Goal: Contribute content

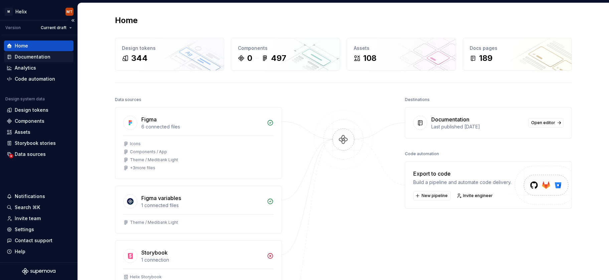
click at [26, 56] on div "Documentation" at bounding box center [33, 56] width 36 height 7
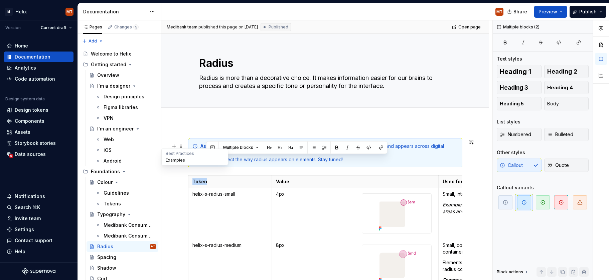
click at [171, 157] on button "Examples" at bounding box center [194, 160] width 63 height 7
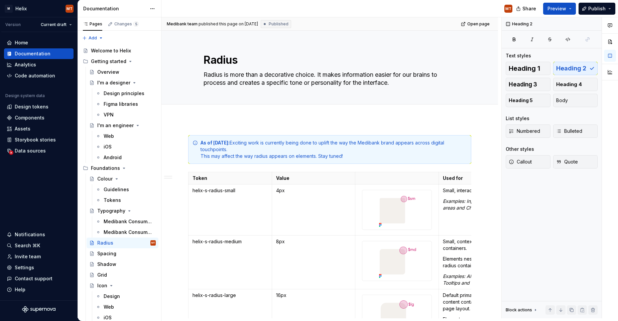
type textarea "*"
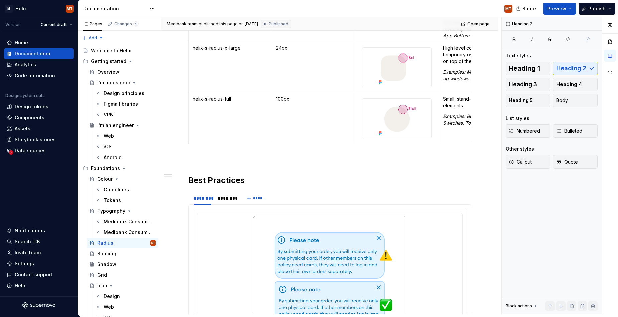
scroll to position [314, 0]
click at [218, 156] on p at bounding box center [329, 159] width 283 height 8
click at [231, 183] on h2 "Best Practices" at bounding box center [329, 180] width 283 height 11
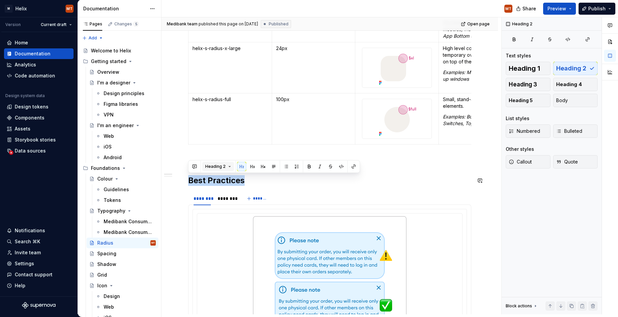
copy h2 "Best Practices"
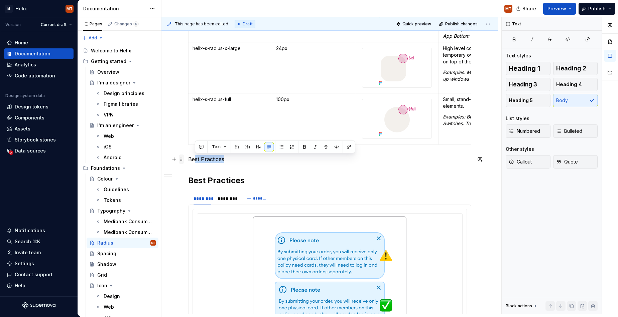
drag, startPoint x: 214, startPoint y: 161, endPoint x: 180, endPoint y: 160, distance: 33.8
click at [236, 147] on button "button" at bounding box center [236, 146] width 9 height 9
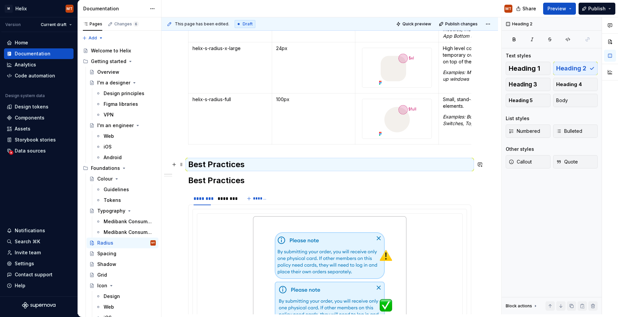
click at [234, 165] on h2 "Best Practices" at bounding box center [329, 164] width 283 height 11
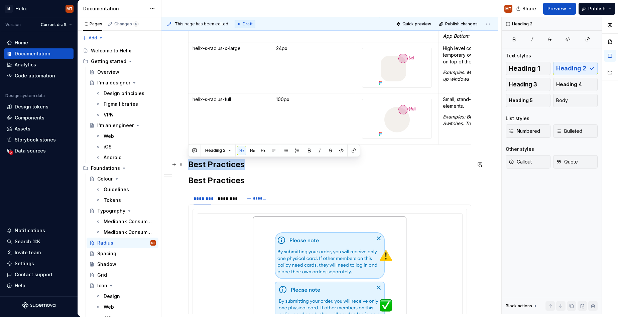
drag, startPoint x: 226, startPoint y: 164, endPoint x: 190, endPoint y: 165, distance: 35.4
click at [190, 165] on h2 "Best Practices" at bounding box center [329, 164] width 283 height 11
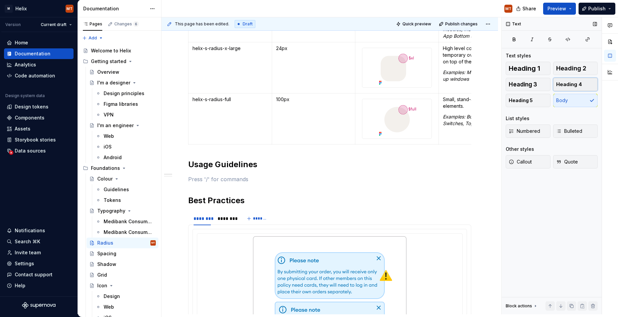
click at [569, 86] on span "Heading 4" at bounding box center [569, 84] width 26 height 7
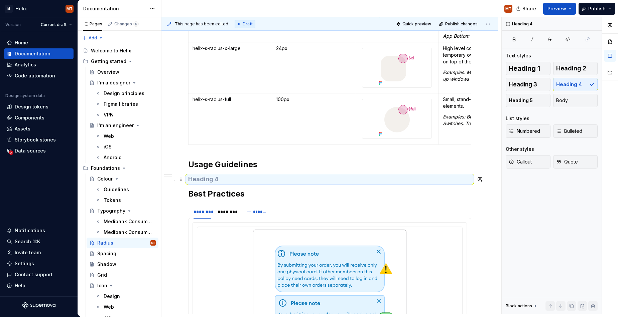
click at [216, 180] on h4 at bounding box center [329, 179] width 283 height 8
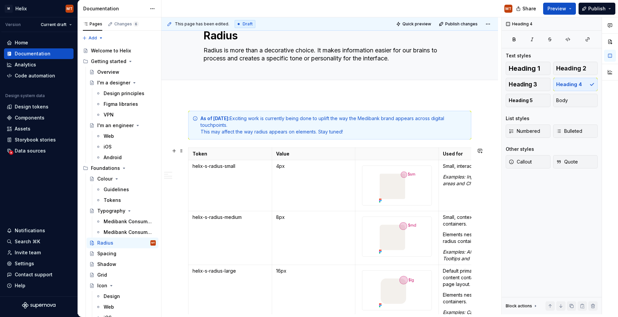
scroll to position [28, 0]
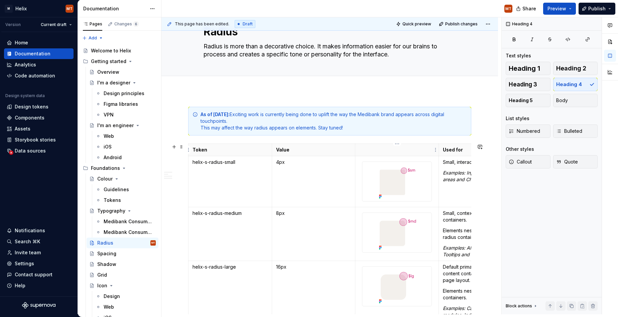
click at [411, 149] on p at bounding box center [396, 150] width 75 height 7
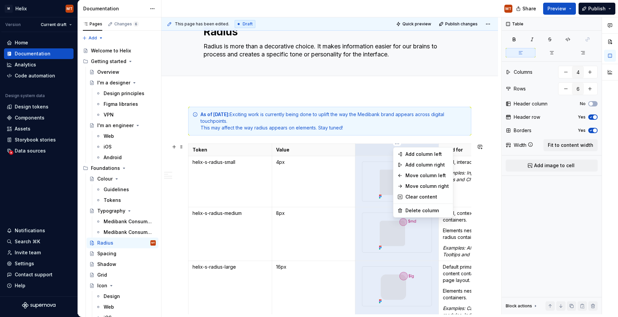
click at [377, 146] on html "M Helix MT Version Current draft Home Documentation Analytics Code automation D…" at bounding box center [309, 158] width 618 height 317
click at [422, 178] on div "Move column left" at bounding box center [426, 175] width 43 height 7
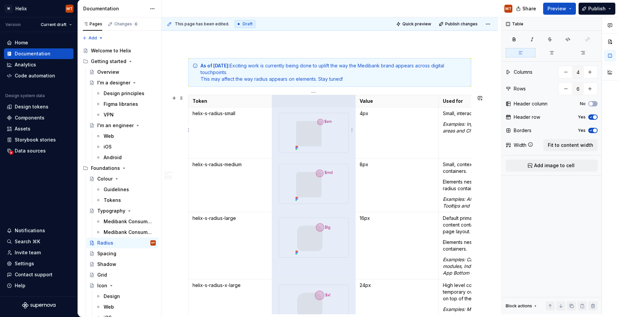
scroll to position [68, 0]
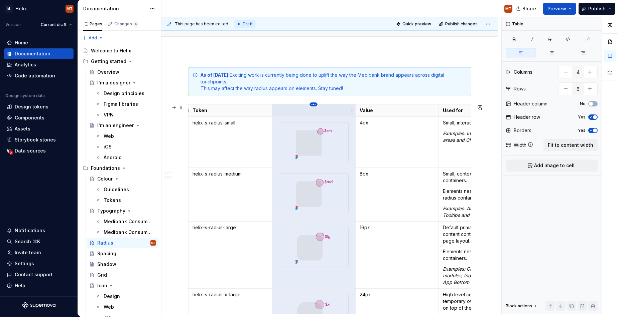
click at [313, 105] on html "M Helix MT Version Current draft Home Documentation Analytics Code automation D…" at bounding box center [309, 158] width 618 height 317
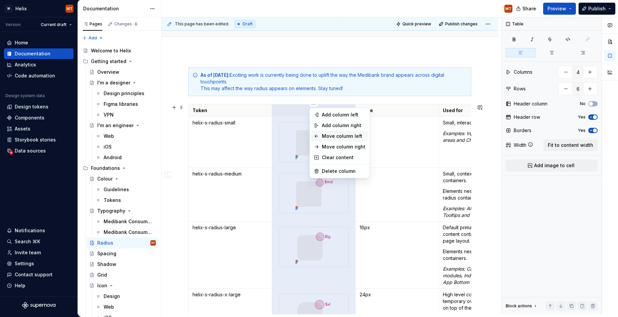
click at [333, 136] on div "Move column left" at bounding box center [343, 136] width 43 height 7
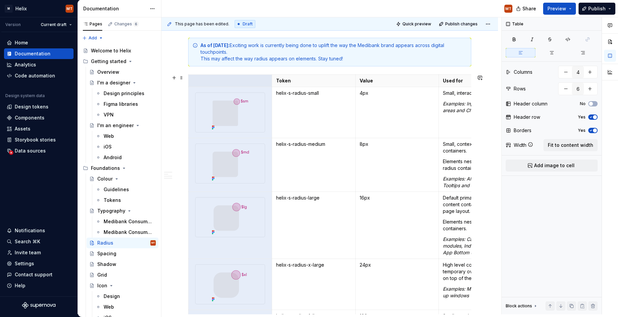
scroll to position [91, 0]
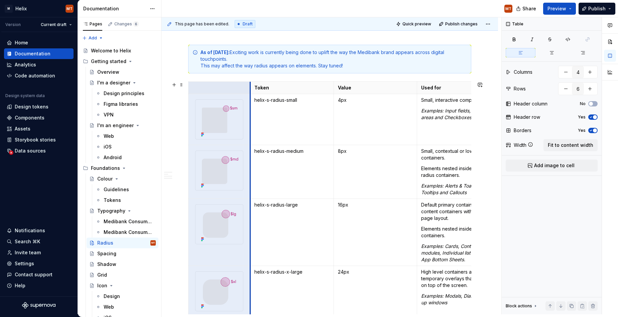
drag, startPoint x: 272, startPoint y: 117, endPoint x: 252, endPoint y: 118, distance: 20.1
click at [251, 118] on td "helix-s-radius-small" at bounding box center [292, 119] width 84 height 51
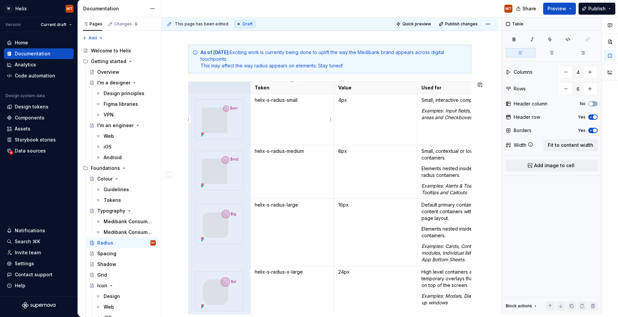
click at [277, 121] on td "helix-s-radius-small" at bounding box center [292, 119] width 84 height 51
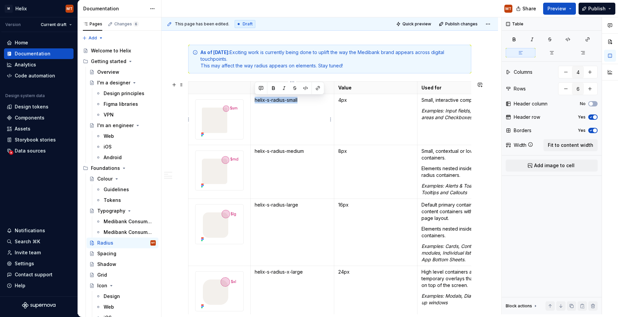
drag, startPoint x: 300, startPoint y: 102, endPoint x: 260, endPoint y: 94, distance: 40.2
click at [255, 102] on p "helix-s-radius-small" at bounding box center [292, 100] width 75 height 7
click at [304, 88] on button "button" at bounding box center [305, 88] width 9 height 9
drag, startPoint x: 306, startPoint y: 153, endPoint x: 253, endPoint y: 152, distance: 52.8
click at [253, 152] on td "helix-s-radius-medium" at bounding box center [292, 172] width 84 height 54
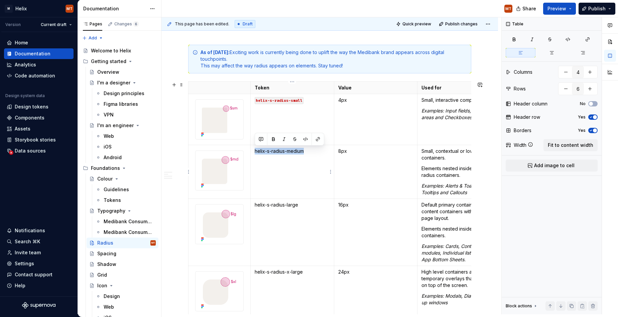
click at [304, 141] on button "button" at bounding box center [305, 139] width 9 height 9
drag, startPoint x: 294, startPoint y: 206, endPoint x: 253, endPoint y: 205, distance: 41.1
click at [252, 206] on td "helix-s-radius-large" at bounding box center [292, 232] width 84 height 67
click at [306, 195] on button "button" at bounding box center [305, 192] width 9 height 9
click at [255, 206] on code "helix-s-radius-large" at bounding box center [279, 205] width 49 height 7
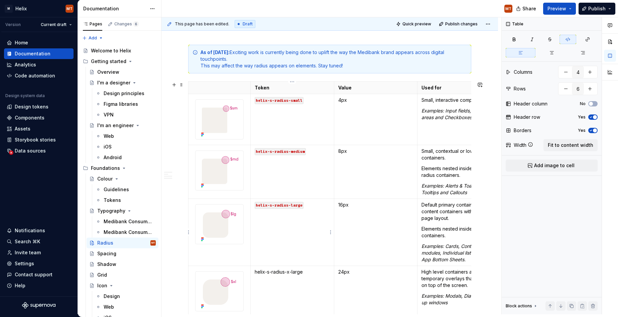
scroll to position [152, 0]
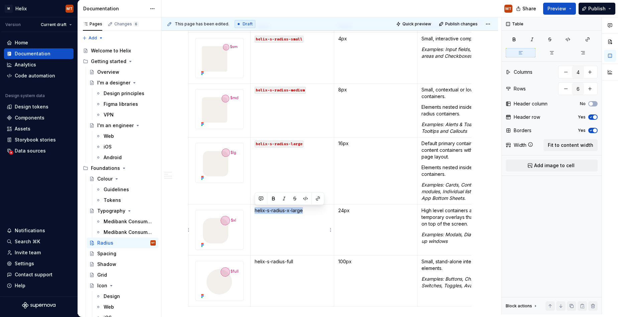
drag, startPoint x: 300, startPoint y: 212, endPoint x: 254, endPoint y: 213, distance: 46.8
click at [254, 213] on td "helix-s-radius-x-large" at bounding box center [292, 230] width 84 height 51
drag, startPoint x: 307, startPoint y: 200, endPoint x: 297, endPoint y: 249, distance: 50.3
click at [307, 199] on button "button" at bounding box center [305, 198] width 9 height 9
drag, startPoint x: 289, startPoint y: 264, endPoint x: 254, endPoint y: 262, distance: 34.8
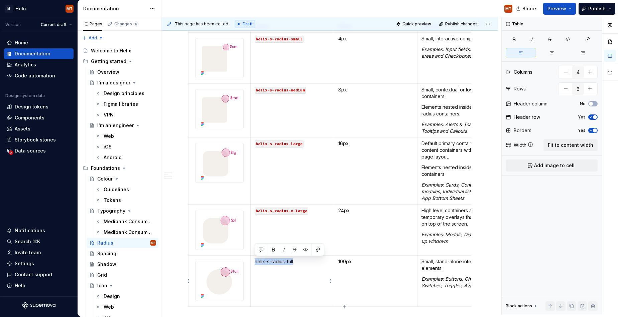
click at [255, 263] on p "helix-s-radius-full" at bounding box center [292, 262] width 75 height 7
click at [302, 250] on button "button" at bounding box center [305, 249] width 9 height 9
click at [321, 284] on td "helix-s-radius-full" at bounding box center [292, 281] width 84 height 51
click at [557, 145] on span "Fit to content width" at bounding box center [570, 145] width 45 height 7
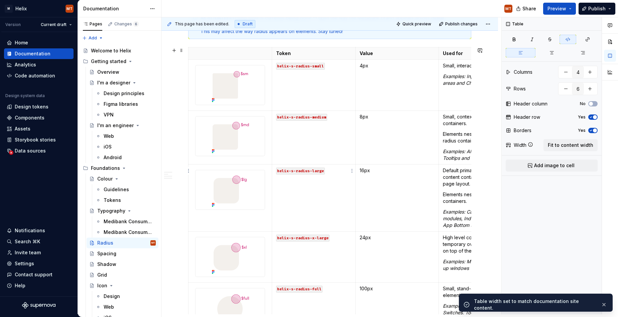
scroll to position [110, 0]
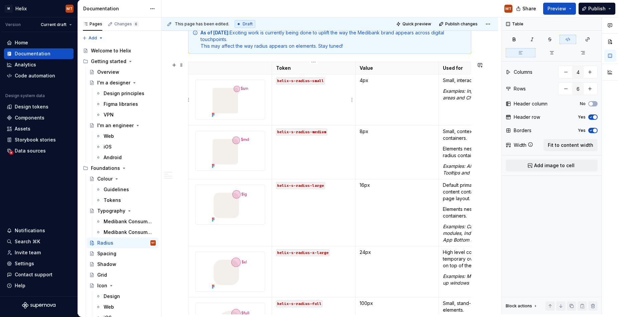
type textarea "*"
click at [340, 86] on td "helix-s-radius-small" at bounding box center [314, 100] width 84 height 51
click at [346, 87] on td "helix-s-radius-small" at bounding box center [314, 100] width 84 height 51
click at [319, 103] on td "helix-s-radius-small" at bounding box center [314, 100] width 84 height 51
drag, startPoint x: 313, startPoint y: 92, endPoint x: 281, endPoint y: 98, distance: 32.2
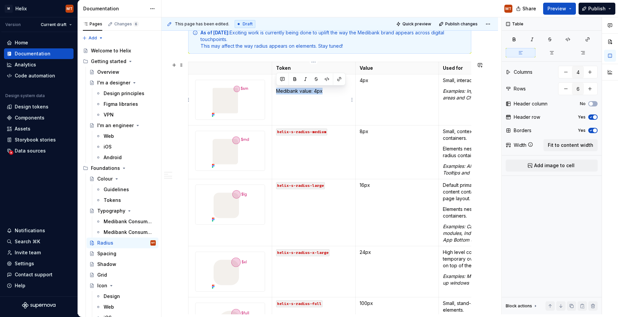
click at [277, 94] on p "Medibank value: 4px" at bounding box center [313, 91] width 75 height 7
copy p "Medibank value: 4px"
click at [319, 151] on td "helix-s-radius-medium" at bounding box center [314, 153] width 84 height 54
click at [324, 206] on td "helix-s-radius-large" at bounding box center [314, 212] width 84 height 67
click at [316, 197] on p "Medibank value: 4px" at bounding box center [313, 196] width 75 height 7
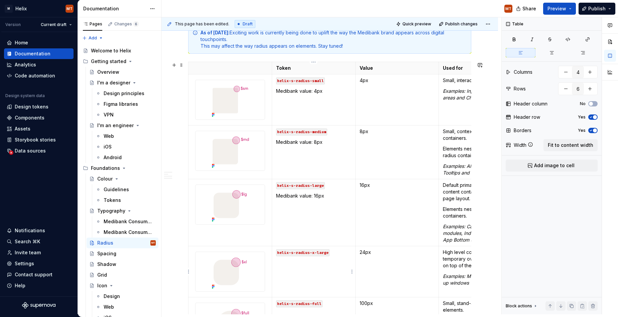
click at [317, 267] on td "helix-s-radius-x-large" at bounding box center [314, 272] width 84 height 51
click at [314, 263] on p "Medibank value: 4px" at bounding box center [313, 263] width 75 height 7
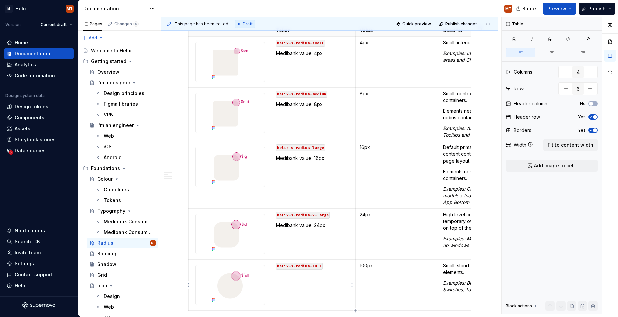
click at [343, 284] on td "helix-s-radius-full" at bounding box center [314, 285] width 84 height 51
click at [317, 277] on p "Medibank value: 4px" at bounding box center [313, 276] width 75 height 7
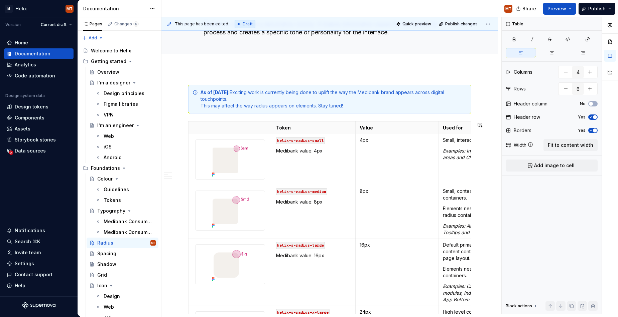
scroll to position [43, 0]
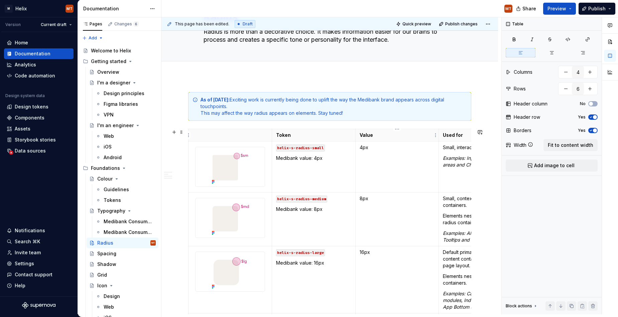
click at [411, 134] on p "Value" at bounding box center [396, 135] width 75 height 7
click at [396, 130] on html "M Helix MT Version Current draft Home Documentation Analytics Code automation D…" at bounding box center [309, 158] width 618 height 317
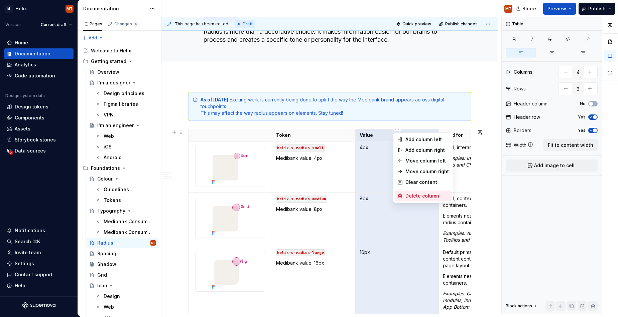
click at [427, 196] on div "Delete column" at bounding box center [426, 196] width 43 height 7
type input "3"
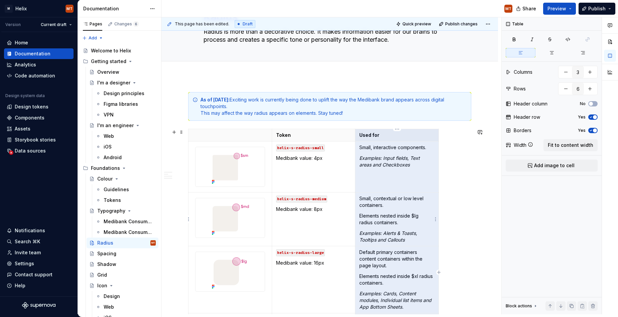
scroll to position [128, 0]
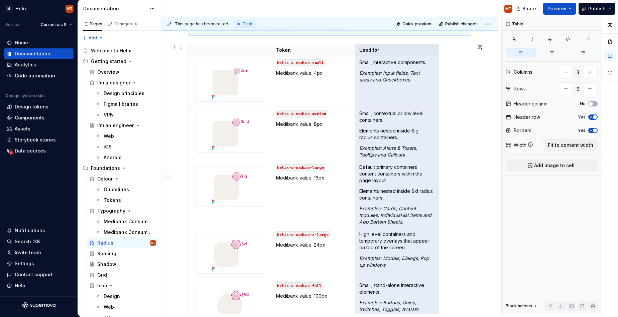
click at [455, 147] on div "Token Used for helix-s-radius-small Medibank value: 4px Small, interactive comp…" at bounding box center [329, 189] width 283 height 290
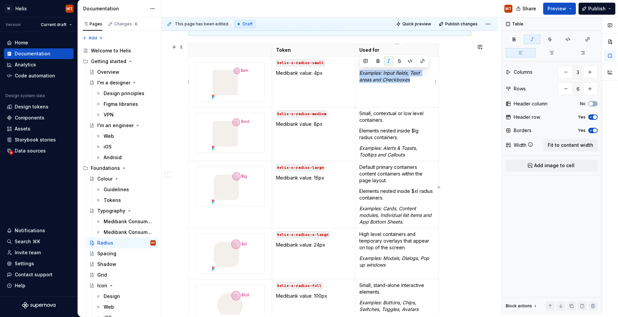
drag, startPoint x: 363, startPoint y: 73, endPoint x: 380, endPoint y: 66, distance: 17.8
click at [417, 80] on p "Examples: Input fields, Text areas and Checkboxes" at bounding box center [396, 76] width 75 height 13
click at [386, 61] on button "button" at bounding box center [388, 60] width 9 height 9
click at [420, 82] on p "Examples: Input fields, Text areas and Checkboxes" at bounding box center [396, 76] width 75 height 13
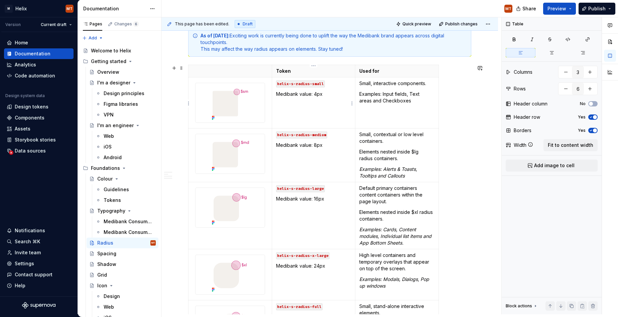
scroll to position [107, 0]
drag, startPoint x: 374, startPoint y: 141, endPoint x: 370, endPoint y: 147, distance: 7.5
click at [378, 150] on td "Small, contextual or low level containers. Elements nested inside $lg radius co…" at bounding box center [397, 156] width 84 height 54
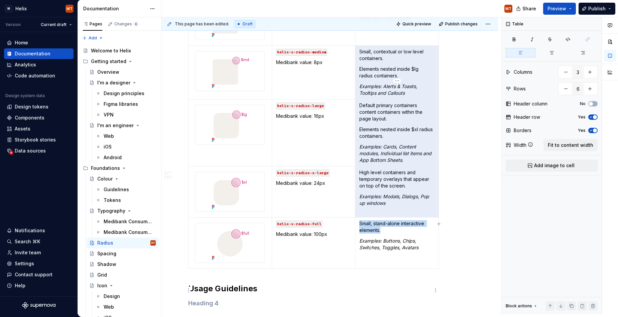
drag, startPoint x: 360, startPoint y: 136, endPoint x: 418, endPoint y: 288, distance: 162.9
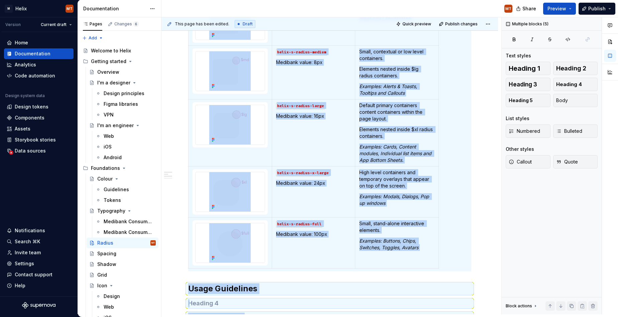
scroll to position [254, 0]
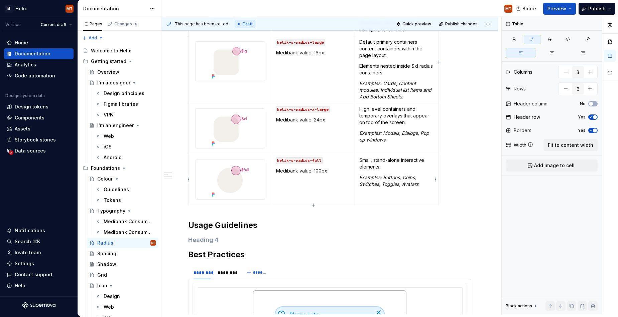
drag, startPoint x: 420, startPoint y: 186, endPoint x: 426, endPoint y: 193, distance: 9.5
click at [420, 186] on p "Examples: Buttons, Chips, Switches, Toggles, Avatars" at bounding box center [396, 180] width 75 height 13
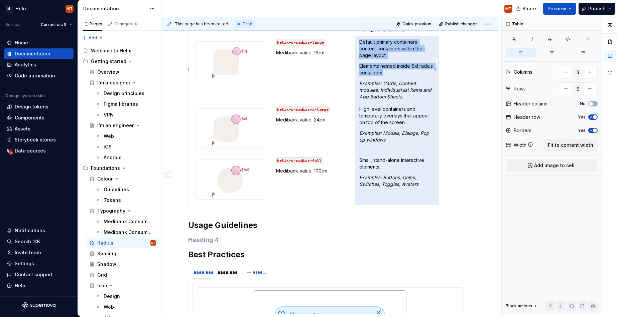
drag, startPoint x: 423, startPoint y: 186, endPoint x: 376, endPoint y: 65, distance: 129.6
click at [376, 66] on tbody "Token Used for helix-s-radius-small Medibank value: 4px Small, interactive comp…" at bounding box center [313, 62] width 250 height 287
click at [403, 94] on em "Examples: Cards, Content modules, Individual list items and App Bottom Sheets." at bounding box center [396, 90] width 74 height 19
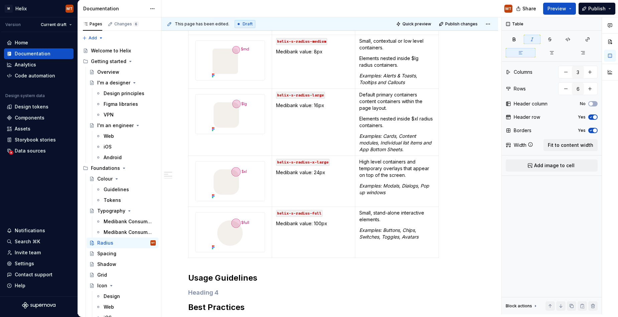
scroll to position [191, 0]
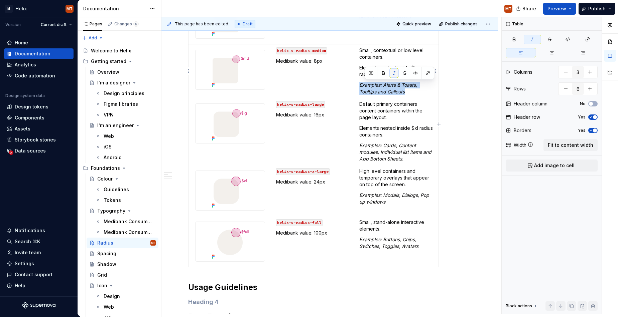
drag, startPoint x: 383, startPoint y: 88, endPoint x: 386, endPoint y: 78, distance: 10.5
click at [360, 86] on p "Examples: Alerts & Toasts, Tooltips and Callouts" at bounding box center [396, 88] width 75 height 13
click at [390, 73] on button "button" at bounding box center [388, 72] width 9 height 9
drag, startPoint x: 407, startPoint y: 159, endPoint x: 389, endPoint y: 135, distance: 30.8
click at [358, 146] on td "Default primary containers content containers within the page layout. Elements …" at bounding box center [397, 131] width 84 height 67
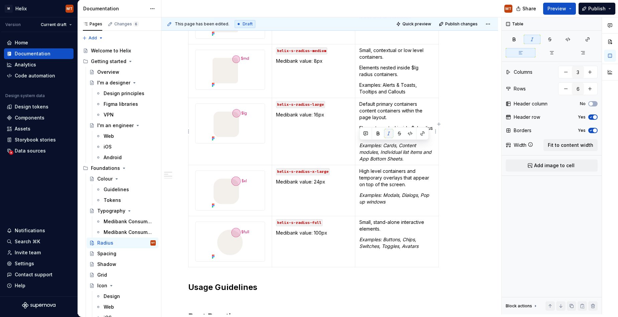
click at [391, 133] on button "button" at bounding box center [388, 133] width 9 height 9
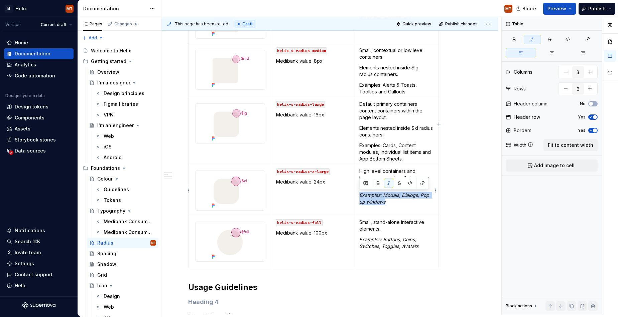
drag, startPoint x: 395, startPoint y: 204, endPoint x: 376, endPoint y: 192, distance: 22.9
click at [359, 194] on p "Examples: Modals, Dialogs, Pop up windows" at bounding box center [396, 198] width 75 height 13
drag, startPoint x: 388, startPoint y: 187, endPoint x: 392, endPoint y: 190, distance: 4.7
click at [389, 187] on button "button" at bounding box center [388, 183] width 9 height 9
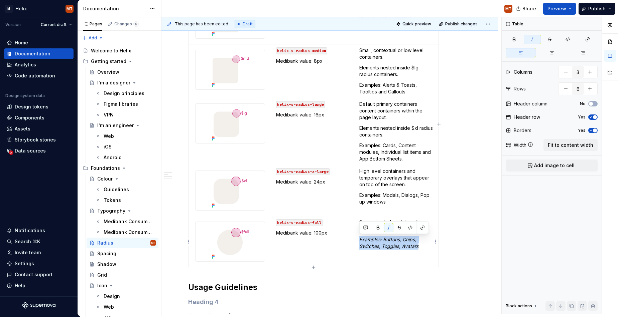
drag, startPoint x: 411, startPoint y: 247, endPoint x: 368, endPoint y: 238, distance: 43.4
click at [361, 240] on p "Examples: Buttons, Chips, Switches, Toggles, Avatars" at bounding box center [396, 243] width 75 height 13
click at [388, 228] on button "button" at bounding box center [388, 227] width 9 height 9
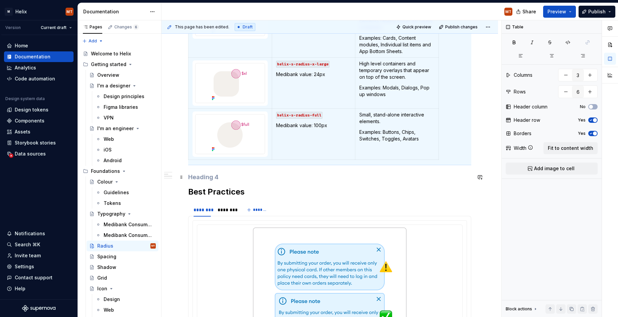
scroll to position [0, 0]
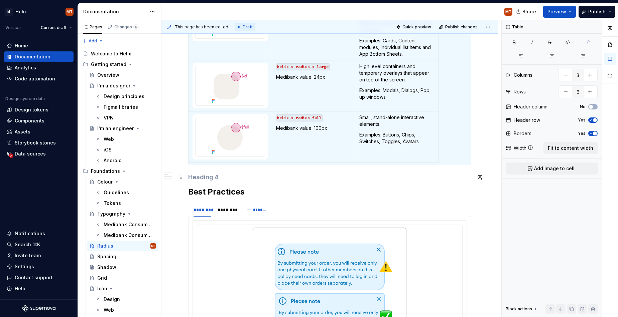
click at [240, 178] on h4 at bounding box center [329, 177] width 283 height 8
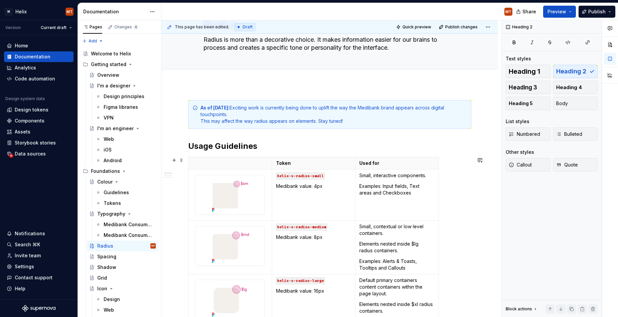
scroll to position [38, 0]
click at [424, 166] on p "Used for" at bounding box center [396, 163] width 75 height 7
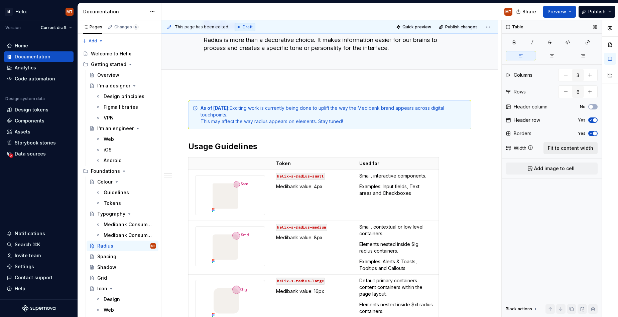
click at [561, 145] on span "Fit to content width" at bounding box center [570, 148] width 45 height 7
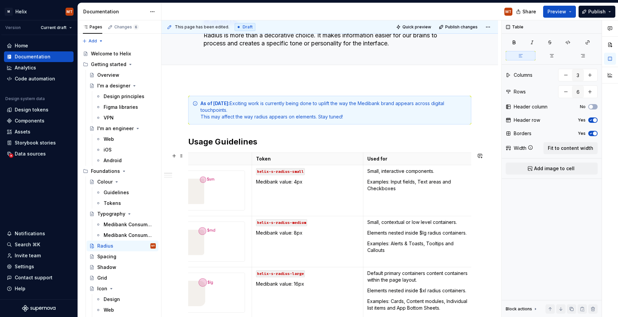
scroll to position [43, 0]
drag, startPoint x: 397, startPoint y: 207, endPoint x: 475, endPoint y: 186, distance: 81.3
click at [388, 194] on td "Small, interactive components. Examples: Input fields, Text areas and Checkboxes" at bounding box center [418, 190] width 111 height 51
click at [471, 190] on html "M Helix MT Version Current draft Home Documentation Analytics Code automation D…" at bounding box center [309, 158] width 618 height 317
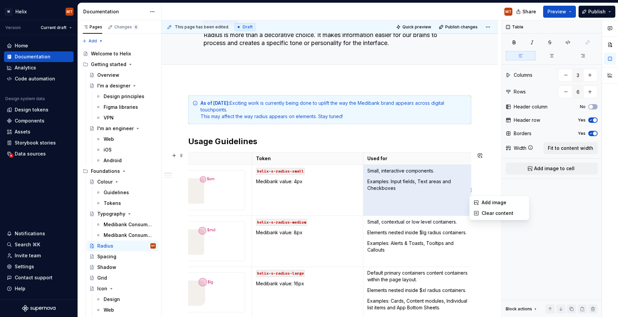
click at [490, 183] on html "M Helix MT Version Current draft Home Documentation Analytics Code automation D…" at bounding box center [309, 158] width 618 height 317
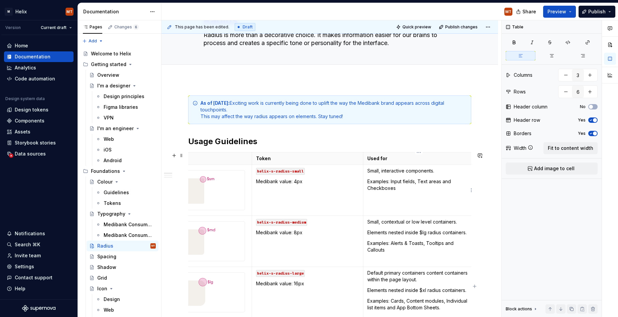
click at [417, 202] on td "Small, interactive components. Examples: Input fields, Text areas and Checkboxes" at bounding box center [418, 190] width 111 height 51
drag, startPoint x: 403, startPoint y: 191, endPoint x: 367, endPoint y: 172, distance: 41.4
click at [366, 172] on td "Small, interactive components. Examples: Input fields, Text areas and Checkboxes" at bounding box center [418, 190] width 111 height 51
click at [445, 201] on td "Small, interactive components. Examples: Input fields, Text areas and Checkboxes" at bounding box center [418, 190] width 111 height 51
click at [470, 192] on html "M Helix MT Version Current draft Home Documentation Analytics Code automation D…" at bounding box center [309, 158] width 618 height 317
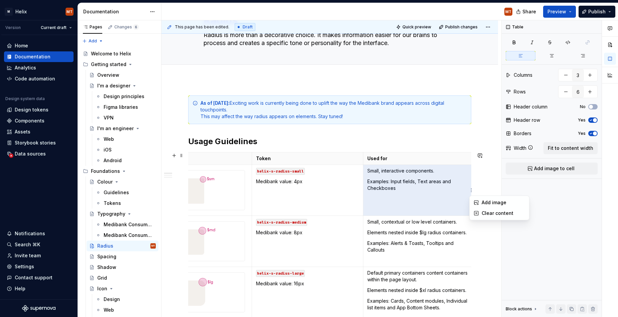
click at [448, 193] on html "M Helix MT Version Current draft Home Documentation Analytics Code automation D…" at bounding box center [309, 158] width 618 height 317
click at [455, 187] on p "Examples: Input fields, Text areas and Checkboxes" at bounding box center [418, 184] width 103 height 13
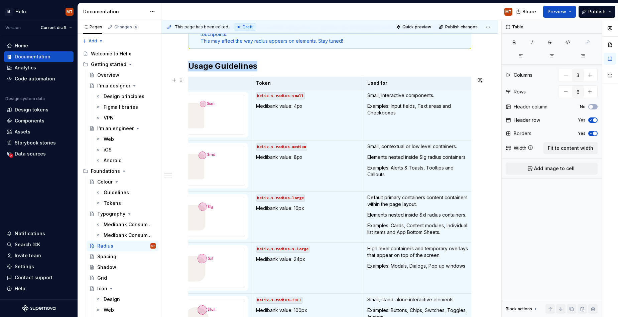
scroll to position [119, 0]
click at [439, 105] on p "Examples: Input fields, Text areas and Checkboxes" at bounding box center [418, 109] width 103 height 13
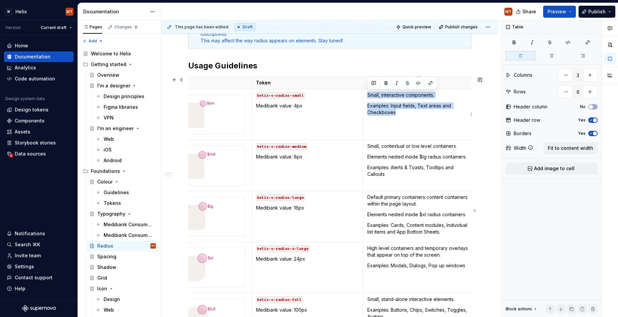
drag, startPoint x: 368, startPoint y: 95, endPoint x: 410, endPoint y: 114, distance: 46.9
click at [407, 116] on td "Small, interactive components. Examples: Input fields, Text areas and Checkboxes" at bounding box center [418, 114] width 111 height 51
click at [591, 106] on span "button" at bounding box center [591, 107] width 4 height 4
click at [402, 116] on p "Examples: Input fields, Text areas and Checkboxes" at bounding box center [418, 109] width 103 height 13
click at [399, 90] on td "Small, interactive components. Examples: Input fields, Text areas and Checkboxes" at bounding box center [418, 114] width 111 height 51
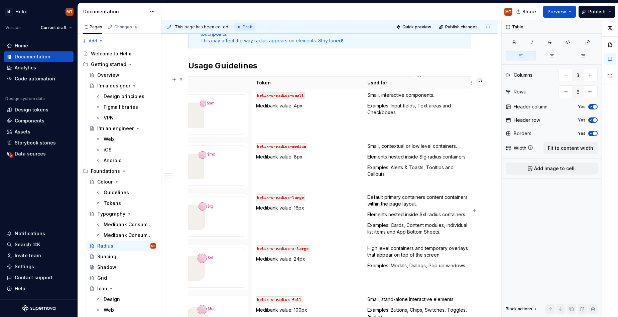
drag, startPoint x: 413, startPoint y: 79, endPoint x: 423, endPoint y: 82, distance: 10.6
click at [413, 79] on th "Used for" at bounding box center [418, 83] width 111 height 12
click at [594, 106] on span "button" at bounding box center [595, 107] width 4 height 4
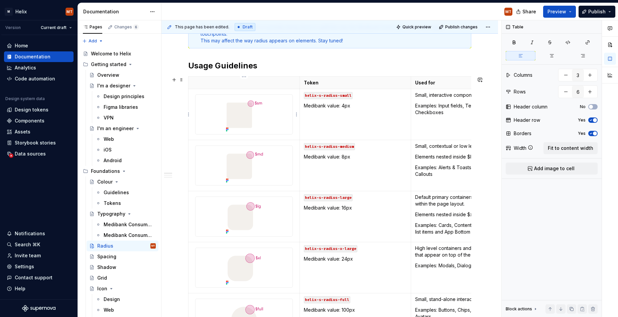
click at [293, 119] on div at bounding box center [244, 115] width 98 height 40
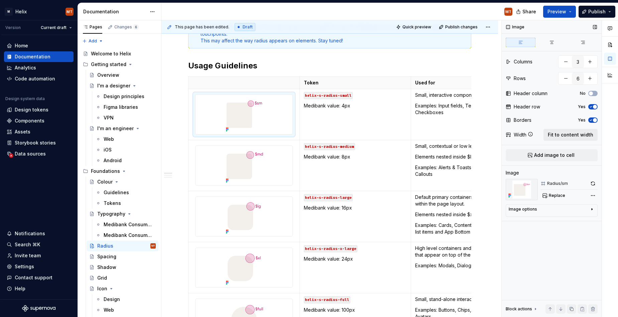
click at [574, 136] on span "Fit to content width" at bounding box center [570, 135] width 45 height 7
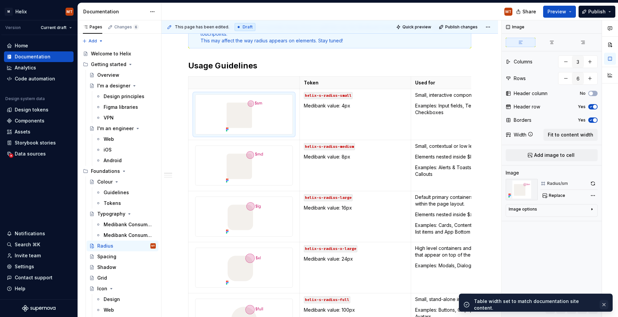
click at [605, 303] on button "button" at bounding box center [603, 304] width 9 height 9
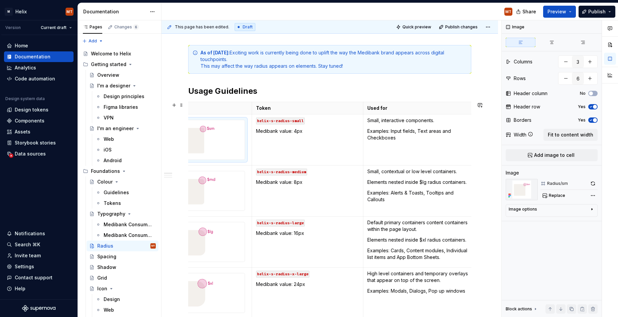
scroll to position [93, 0]
click at [368, 182] on p "Elements nested inside $lg radius containers." at bounding box center [418, 182] width 103 height 7
type textarea "*"
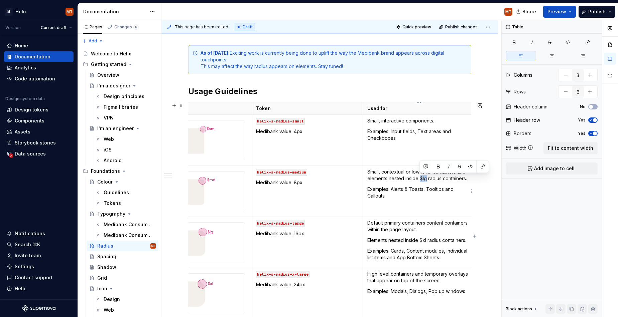
drag, startPoint x: 425, startPoint y: 178, endPoint x: 419, endPoint y: 178, distance: 6.3
click at [419, 178] on p "Small, contextual or low level containers and elements nested inside $lg radius…" at bounding box center [418, 175] width 103 height 13
click at [367, 239] on p "Elements nested inside $xl radius containers." at bounding box center [418, 240] width 103 height 7
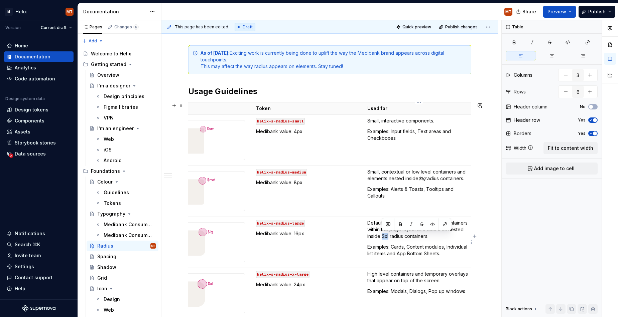
click at [382, 237] on p "Default primary containers content containers within the page layout and elemen…" at bounding box center [418, 230] width 103 height 20
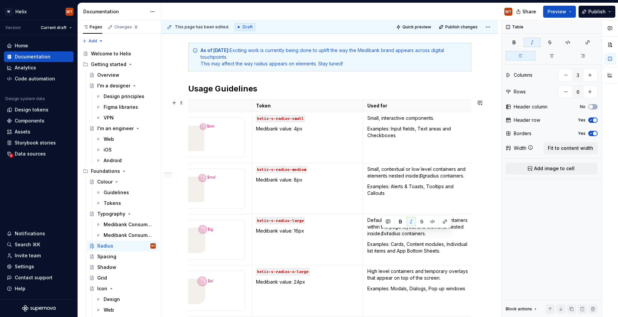
scroll to position [97, 0]
click at [449, 308] on td "High level containers and temporary overlays that appear on top of the screen. …" at bounding box center [418, 290] width 111 height 51
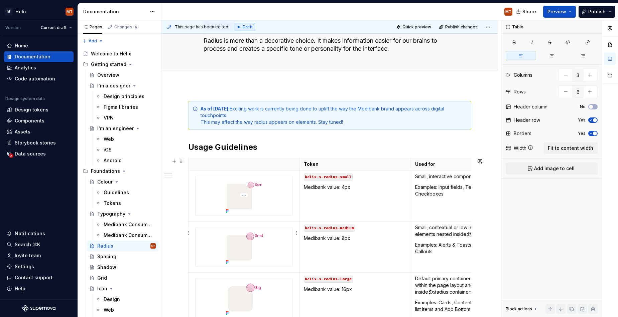
scroll to position [41, 0]
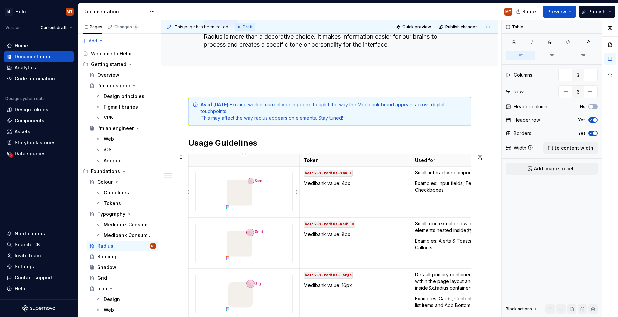
click at [192, 170] on td at bounding box center [243, 192] width 111 height 51
click at [189, 194] on html "M Helix MT Version Current draft Home Documentation Analytics Code automation D…" at bounding box center [309, 158] width 618 height 317
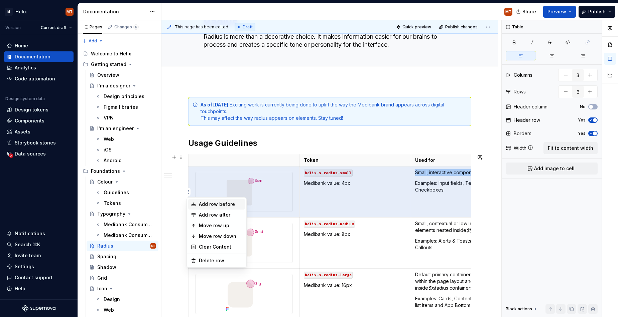
click at [205, 205] on div "Add row before" at bounding box center [220, 204] width 43 height 7
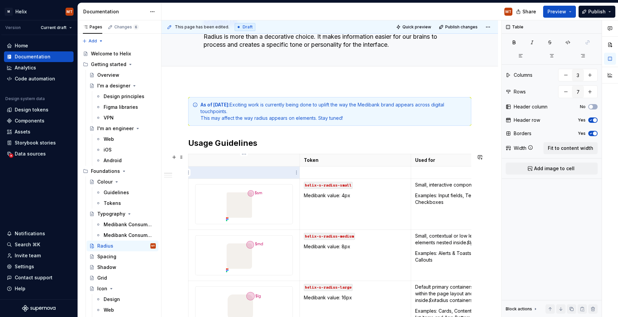
click at [244, 173] on p at bounding box center [243, 172] width 103 height 7
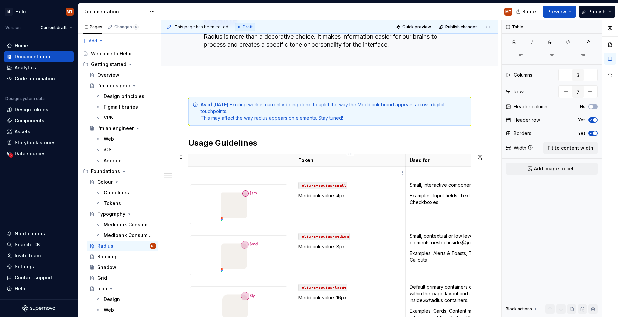
scroll to position [0, 5]
click at [310, 174] on p at bounding box center [350, 172] width 103 height 7
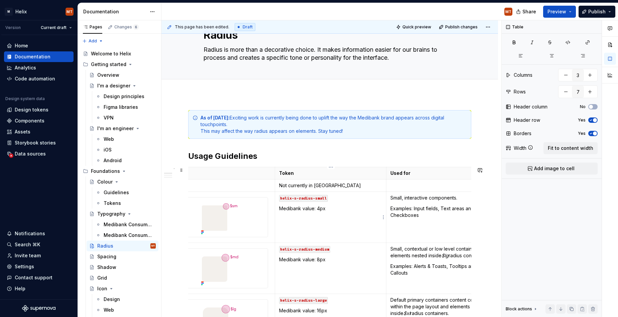
scroll to position [0, 0]
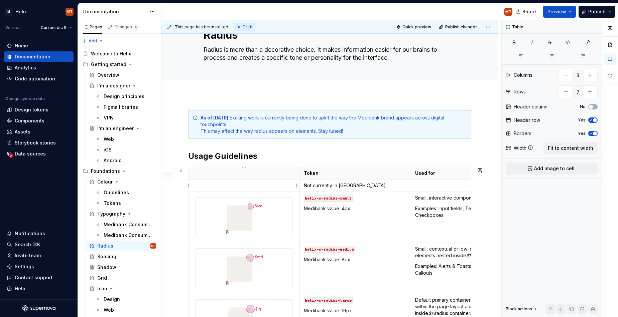
click at [245, 186] on p at bounding box center [243, 185] width 103 height 7
click at [210, 187] on p at bounding box center [243, 185] width 103 height 7
click at [189, 186] on html "M Helix MT Version Current draft Home Documentation Analytics Code automation D…" at bounding box center [309, 158] width 618 height 317
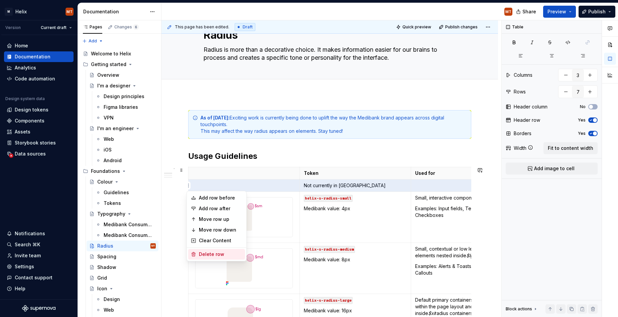
click at [224, 253] on div "Delete row" at bounding box center [220, 254] width 43 height 7
type input "6"
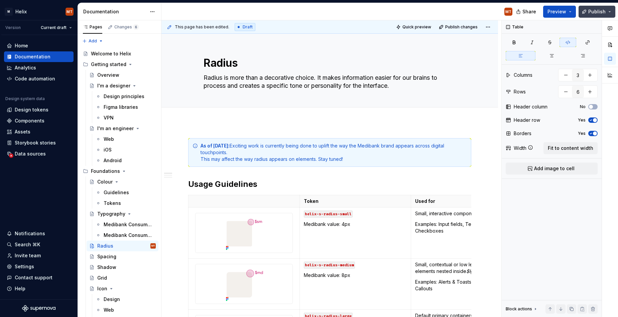
click at [594, 14] on span "Publish" at bounding box center [596, 11] width 17 height 7
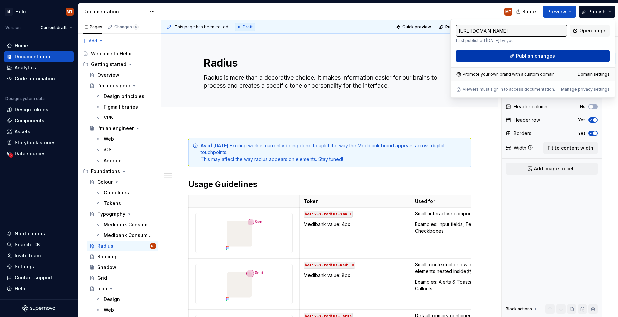
click at [532, 56] on span "Publish changes" at bounding box center [535, 56] width 39 height 7
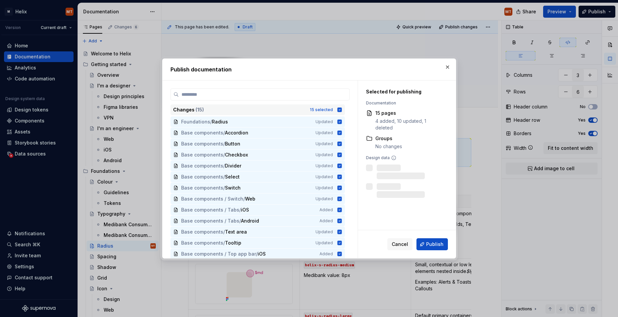
click at [341, 109] on icon at bounding box center [339, 110] width 4 height 4
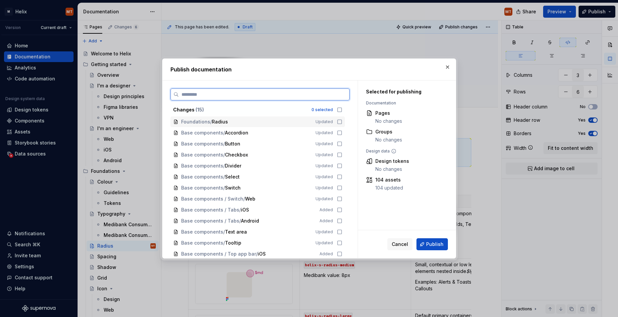
click at [342, 123] on icon at bounding box center [339, 121] width 5 height 5
click at [431, 246] on span "Publish" at bounding box center [434, 244] width 17 height 7
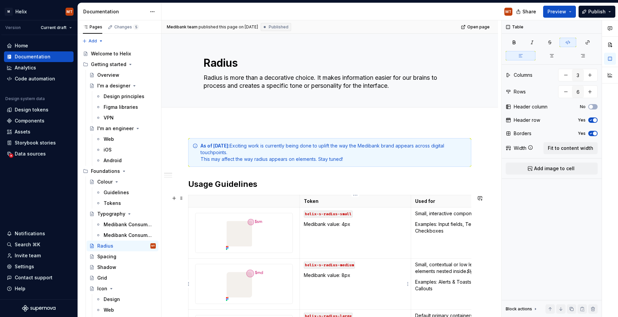
type textarea "*"
